Goal: Task Accomplishment & Management: Manage account settings

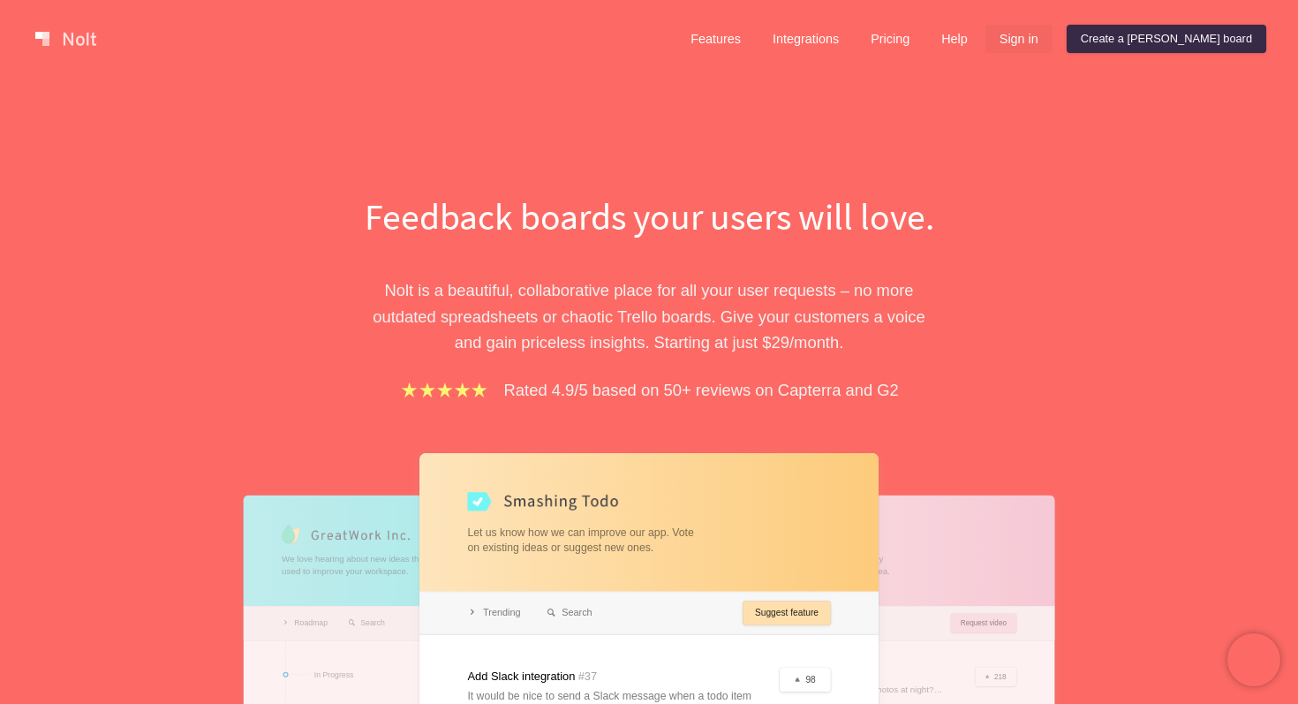
click at [1053, 39] on link "Sign in" at bounding box center [1018, 39] width 67 height 28
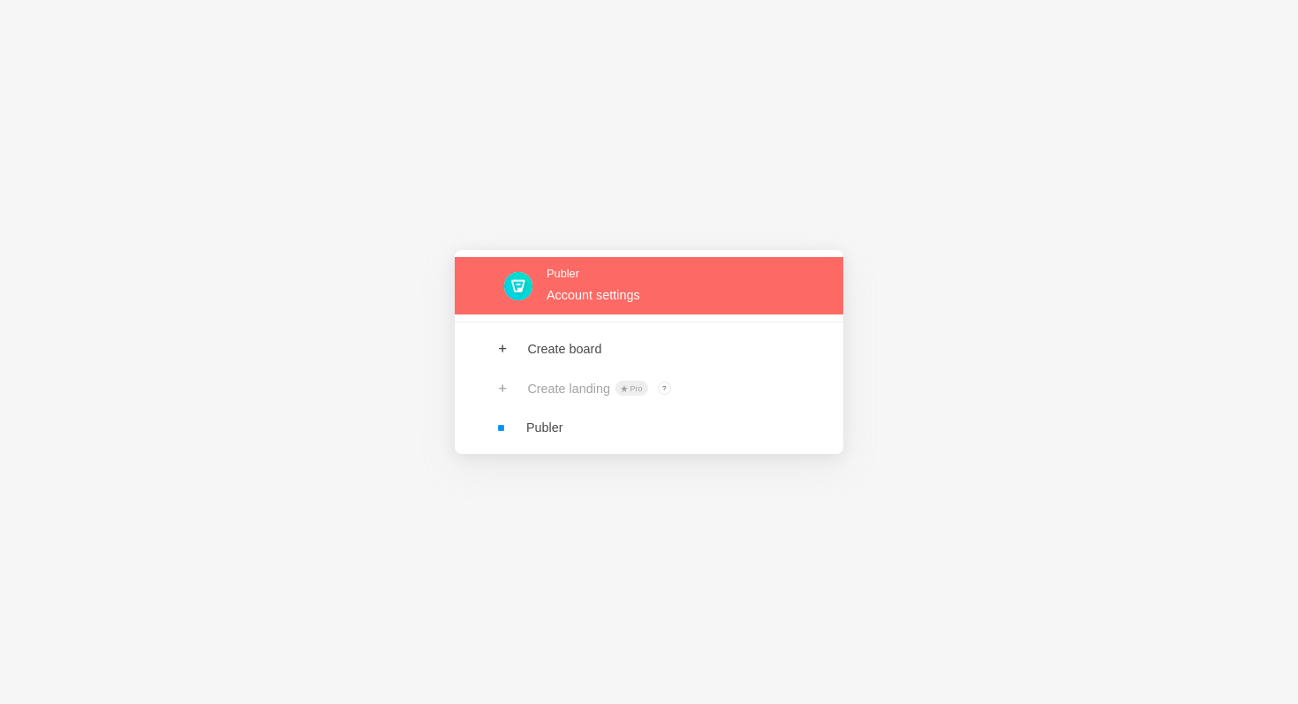
click at [645, 294] on link at bounding box center [649, 285] width 389 height 57
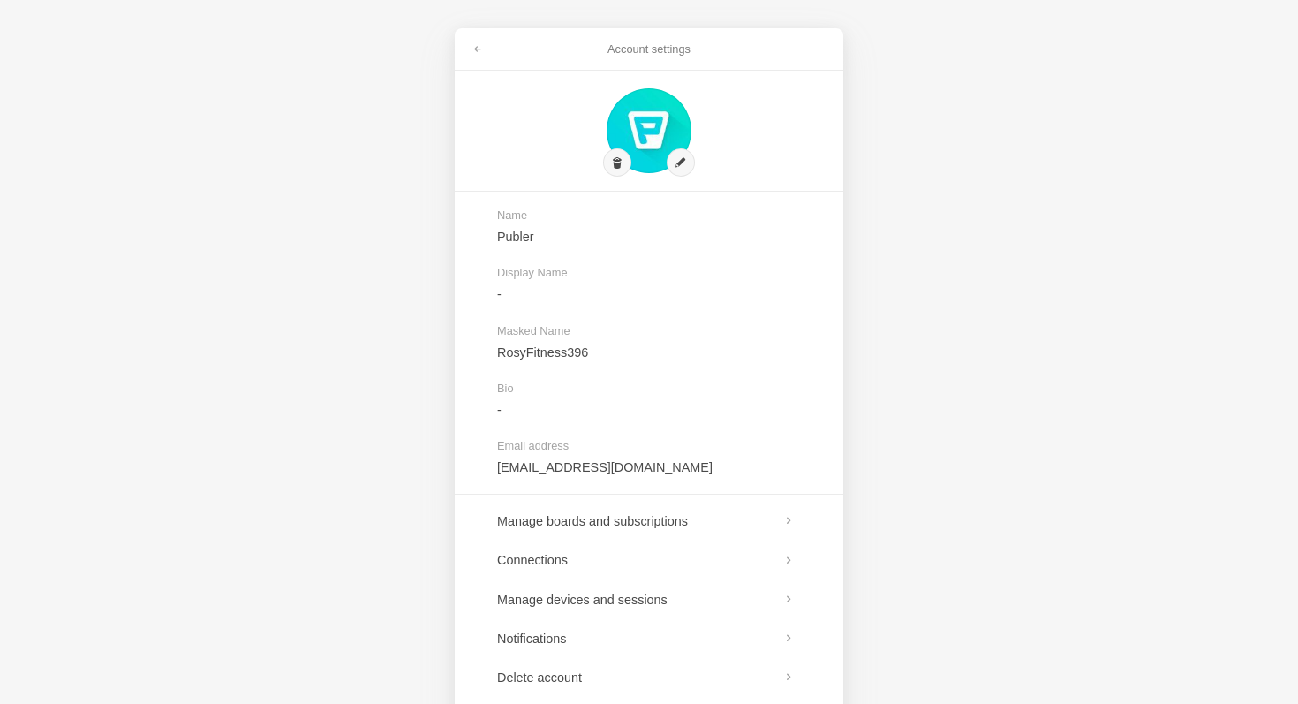
click at [477, 27] on div "Account settings Name Publer Display Name - Masked Name RosyFitness396 Bio - Em…" at bounding box center [649, 352] width 1298 height 704
click at [477, 41] on link at bounding box center [478, 49] width 32 height 28
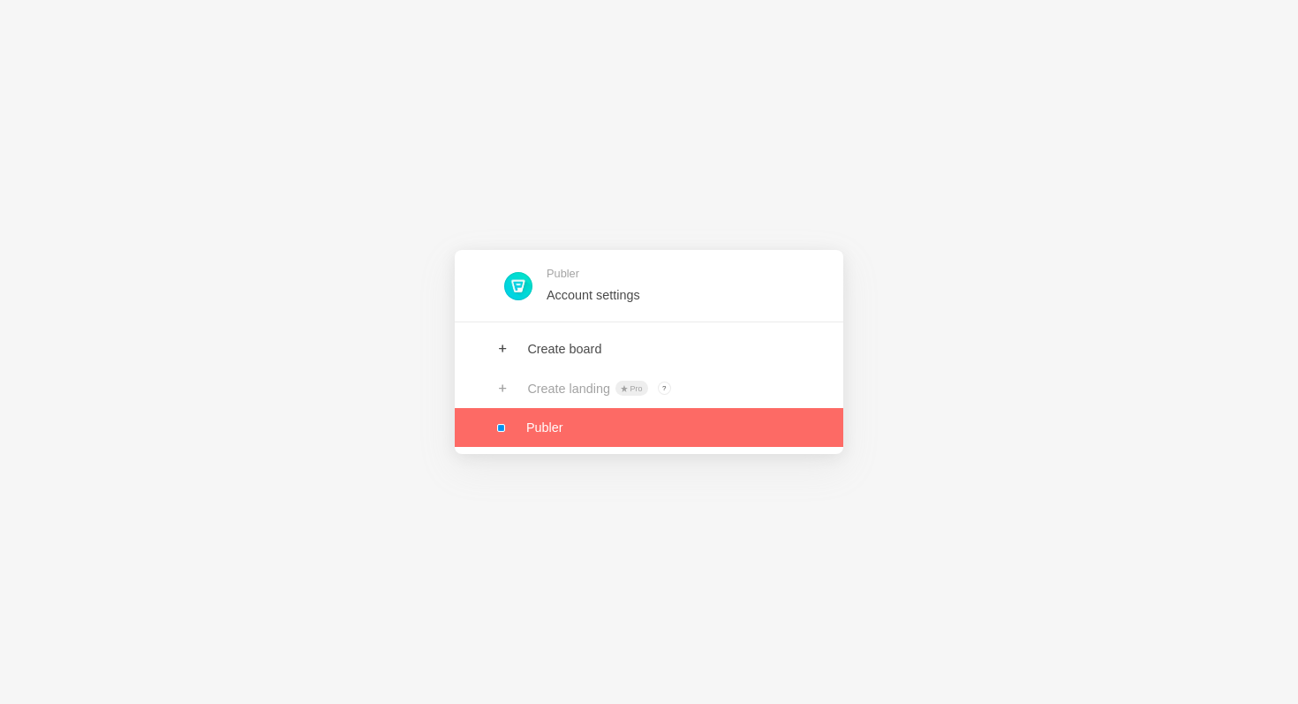
click at [531, 431] on link at bounding box center [649, 427] width 389 height 39
